Goal: Find contact information: Find contact information

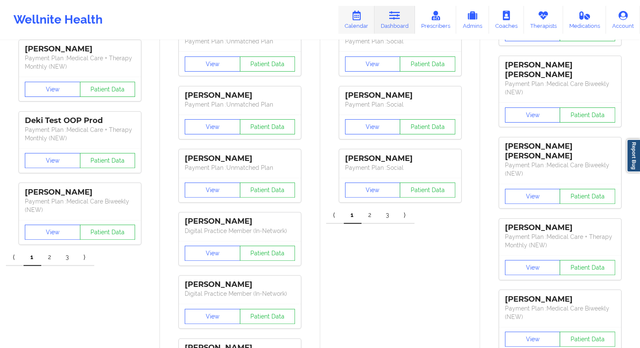
click at [354, 27] on link "Calendar" at bounding box center [356, 20] width 36 height 28
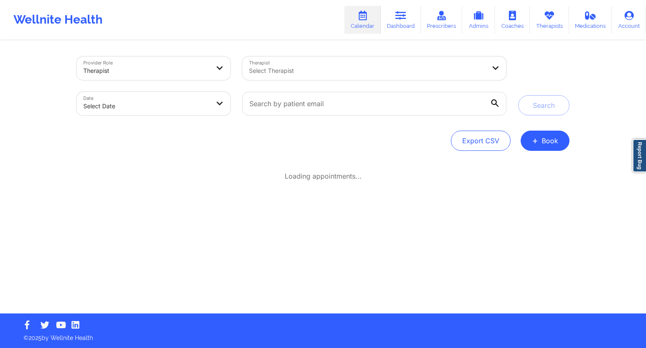
click at [303, 91] on div at bounding box center [375, 103] width 276 height 35
click at [314, 102] on input "text" at bounding box center [374, 104] width 264 height 24
paste input "[EMAIL_ADDRESS][DOMAIN_NAME]"
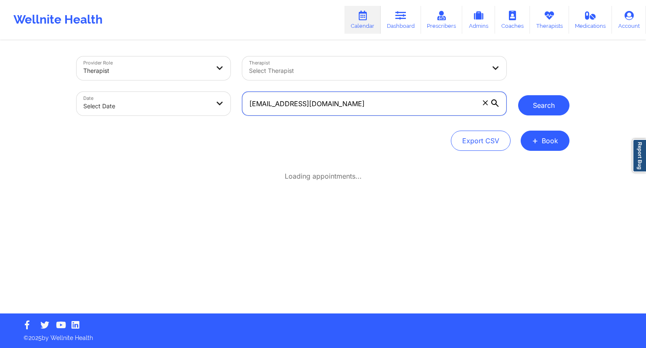
type input "[EMAIL_ADDRESS][DOMAIN_NAME]"
click at [537, 100] on button "Search" at bounding box center [544, 105] width 51 height 20
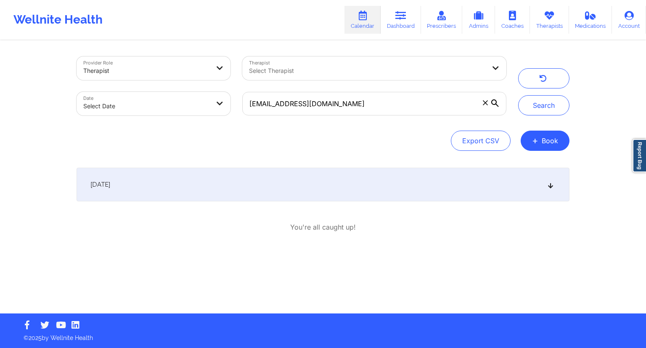
click at [221, 188] on div "[DATE]" at bounding box center [323, 185] width 493 height 34
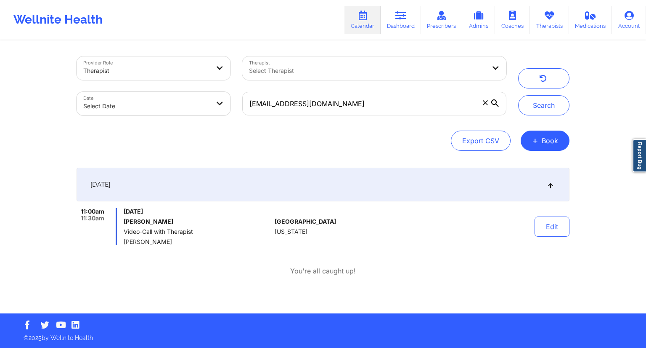
drag, startPoint x: 188, startPoint y: 213, endPoint x: 124, endPoint y: 212, distance: 63.6
click at [124, 212] on span "[DATE]" at bounding box center [198, 211] width 148 height 7
copy span "[DATE]"
drag, startPoint x: 385, startPoint y: 105, endPoint x: 223, endPoint y: 106, distance: 162.0
click at [223, 106] on div "Provider Role Therapist Therapist Select Therapist Date Select Date [EMAIL_ADDR…" at bounding box center [292, 86] width 442 height 71
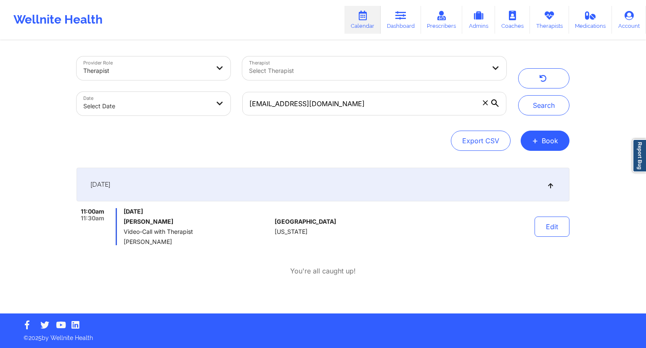
drag, startPoint x: 401, startPoint y: 13, endPoint x: 362, endPoint y: 25, distance: 41.3
click at [401, 13] on icon at bounding box center [401, 15] width 11 height 9
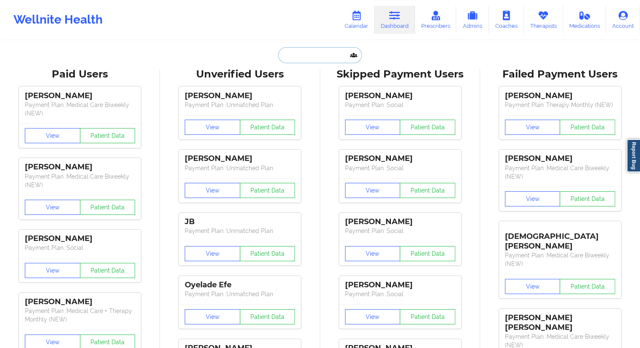
click at [292, 54] on input "text" at bounding box center [319, 55] width 83 height 16
paste input "[EMAIL_ADDRESS][DOMAIN_NAME]"
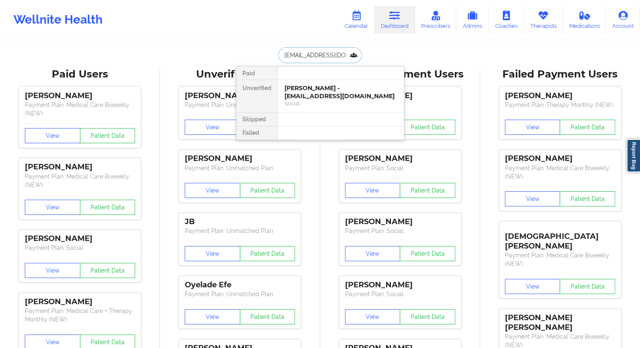
scroll to position [0, 6]
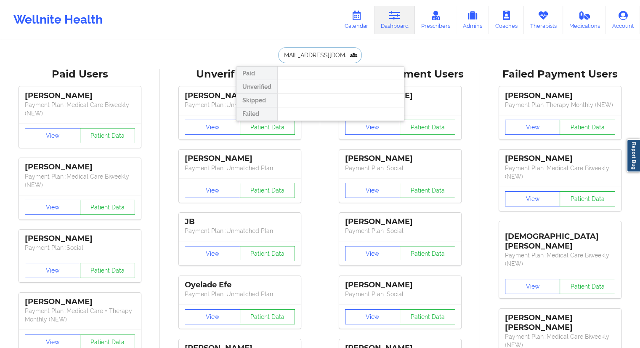
click at [295, 57] on input "[EMAIL_ADDRESS][DOMAIN_NAME]" at bounding box center [319, 55] width 83 height 16
type input "[EMAIL_ADDRESS][DOMAIN_NAME]"
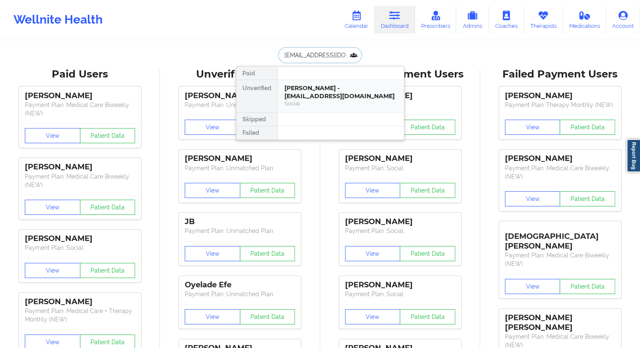
click at [303, 94] on div "[PERSON_NAME] - [EMAIL_ADDRESS][DOMAIN_NAME]" at bounding box center [341, 92] width 113 height 16
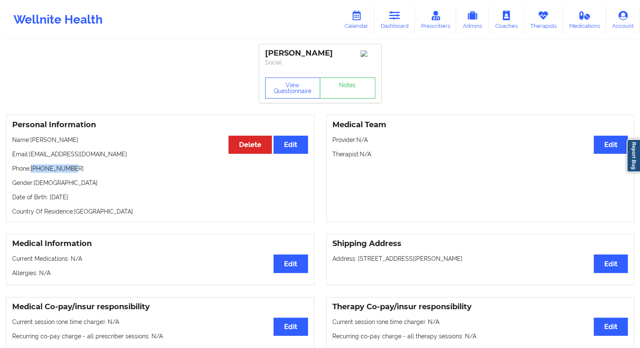
drag, startPoint x: 75, startPoint y: 172, endPoint x: 32, endPoint y: 169, distance: 43.1
click at [32, 169] on p "Phone: [PHONE_NUMBER]" at bounding box center [160, 168] width 296 height 8
copy p "[PHONE_NUMBER]"
